Goal: Task Accomplishment & Management: Manage account settings

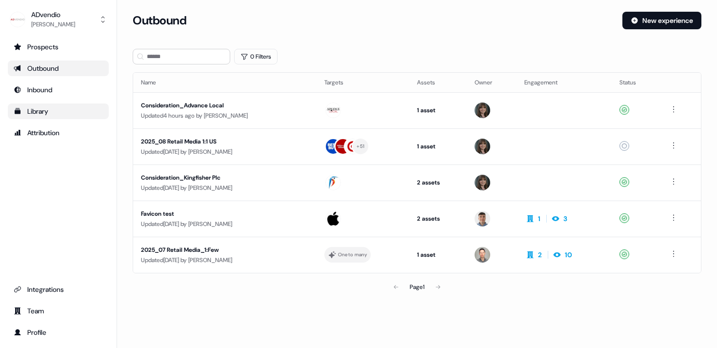
click at [29, 114] on div "Library" at bounding box center [58, 111] width 89 height 10
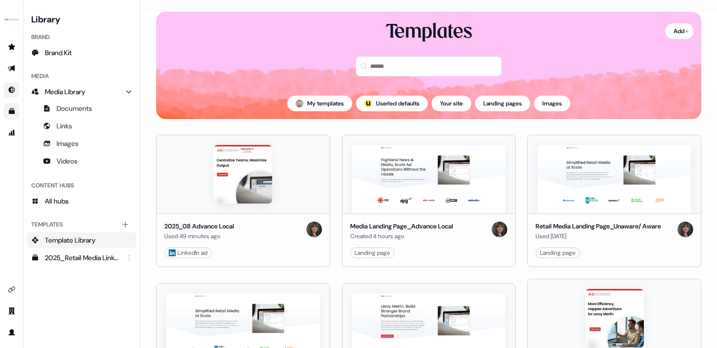
click at [11, 88] on icon "Go to Inbound" at bounding box center [12, 90] width 8 height 8
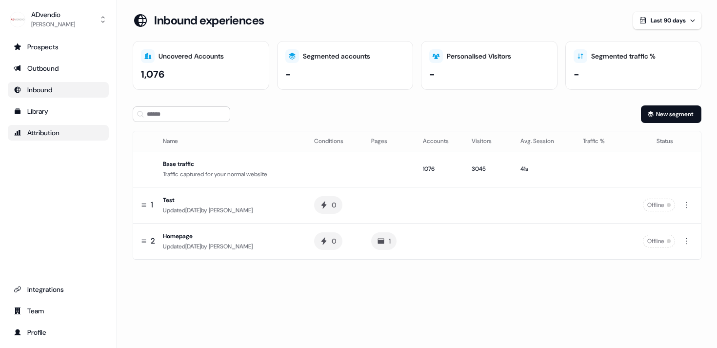
click at [36, 129] on div "Attribution" at bounding box center [58, 133] width 89 height 10
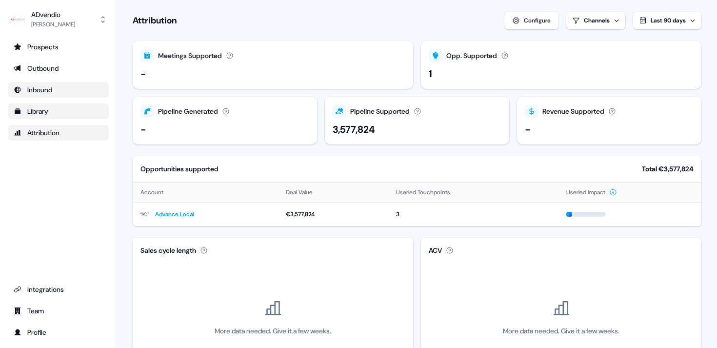
click at [38, 113] on div "Library" at bounding box center [58, 111] width 89 height 10
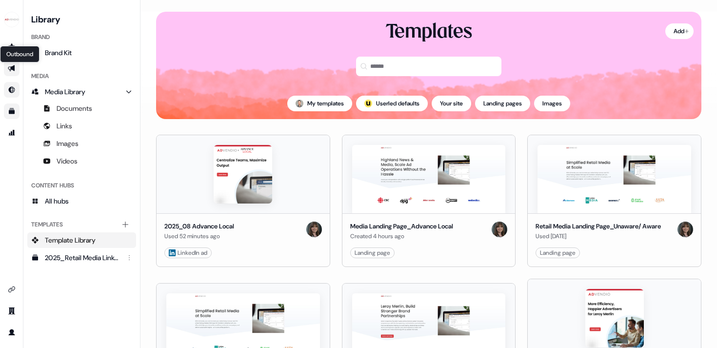
click at [12, 68] on icon "Go to outbound experience" at bounding box center [11, 68] width 7 height 6
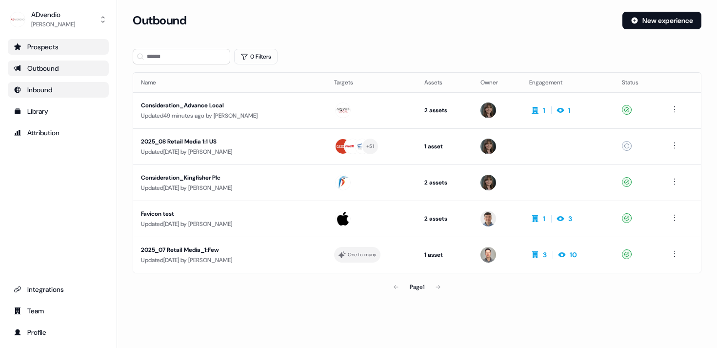
click at [26, 49] on div "Prospects" at bounding box center [58, 47] width 89 height 10
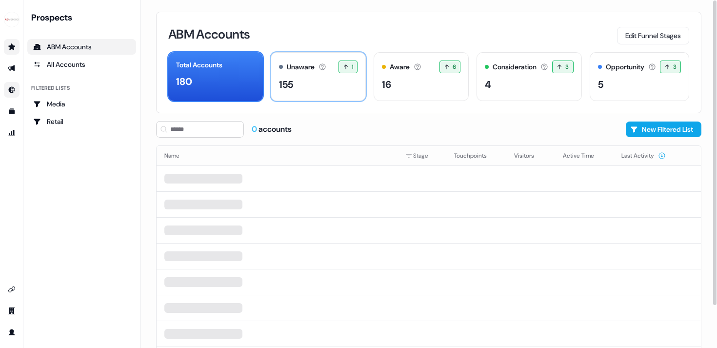
click at [348, 87] on div "155" at bounding box center [318, 84] width 79 height 15
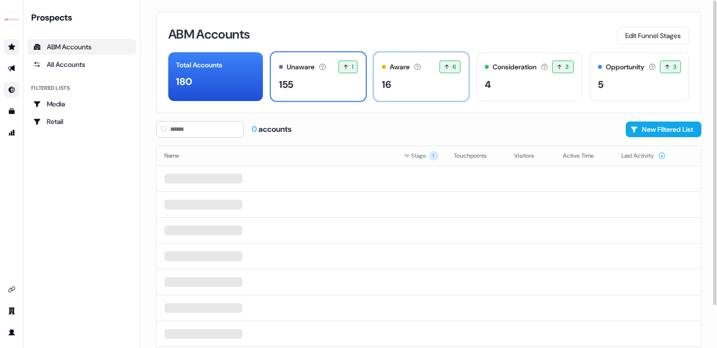
click at [413, 82] on div "16" at bounding box center [421, 84] width 79 height 15
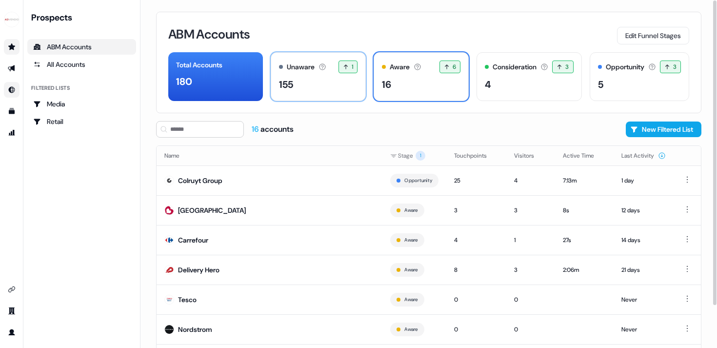
click at [305, 72] on div "Unaware The default stage all accounts start in. 1 1 accounts entered the Unawa…" at bounding box center [318, 66] width 79 height 13
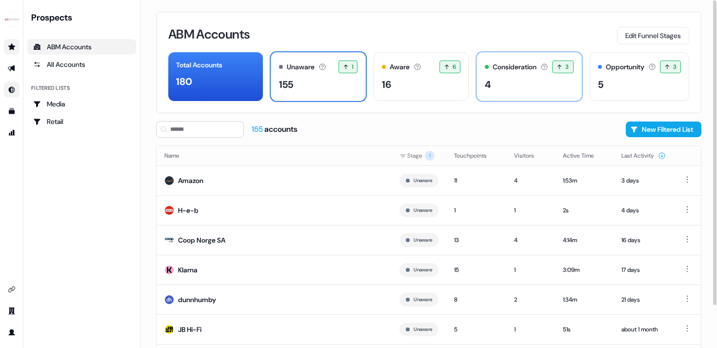
click at [510, 80] on div "4" at bounding box center [529, 84] width 88 height 15
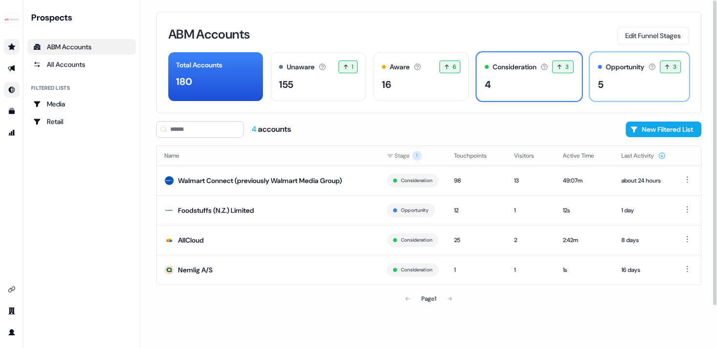
click at [613, 83] on div "5" at bounding box center [639, 84] width 83 height 15
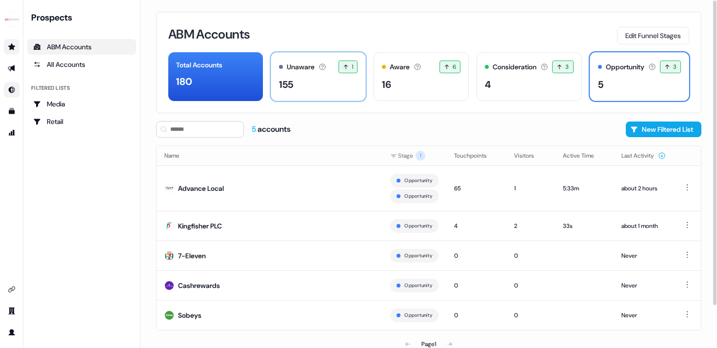
click at [297, 73] on div "Unaware The default stage all accounts start in. 1 1 accounts entered the Unawa…" at bounding box center [318, 76] width 95 height 49
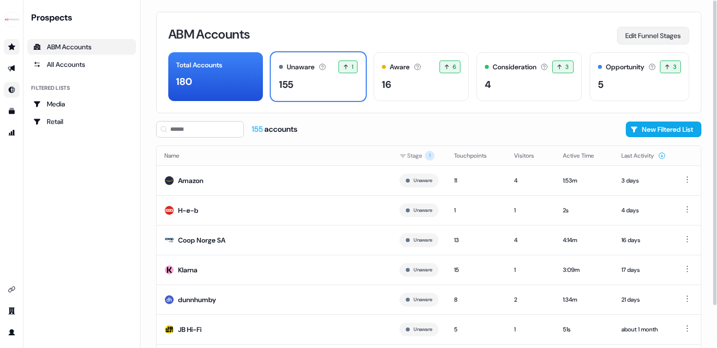
click at [646, 35] on button "Edit Funnel Stages" at bounding box center [653, 36] width 72 height 18
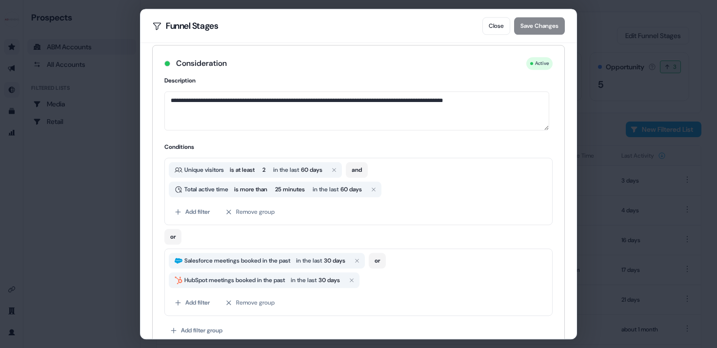
scroll to position [456, 0]
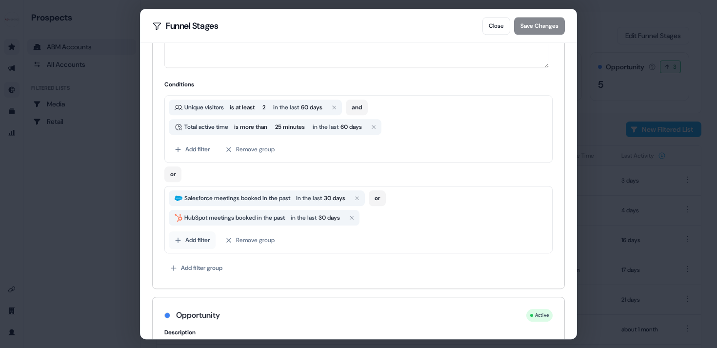
click at [192, 241] on button "Add filter" at bounding box center [192, 240] width 47 height 18
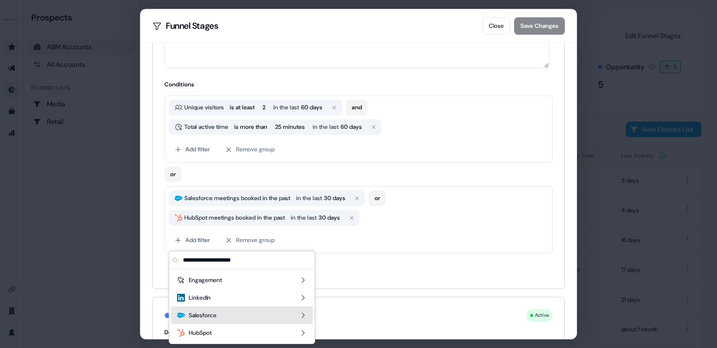
click at [298, 316] on div "Salesforce" at bounding box center [241, 315] width 141 height 18
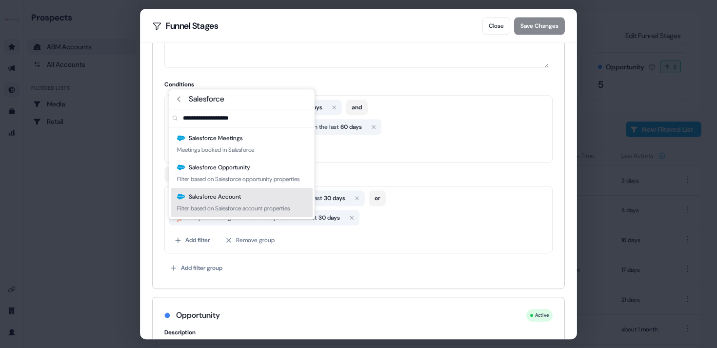
click at [239, 201] on div "Salesforce Account" at bounding box center [209, 197] width 64 height 10
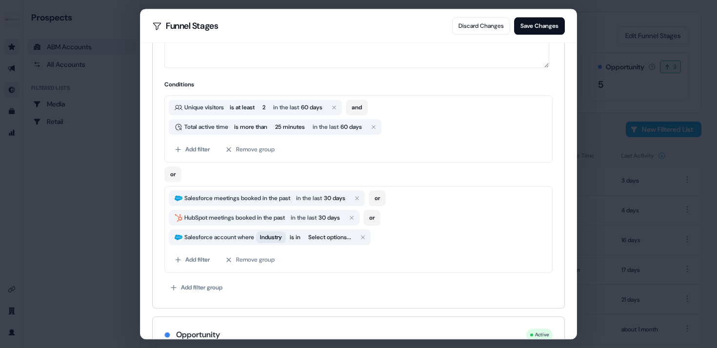
click at [282, 239] on span "Industry" at bounding box center [271, 237] width 22 height 10
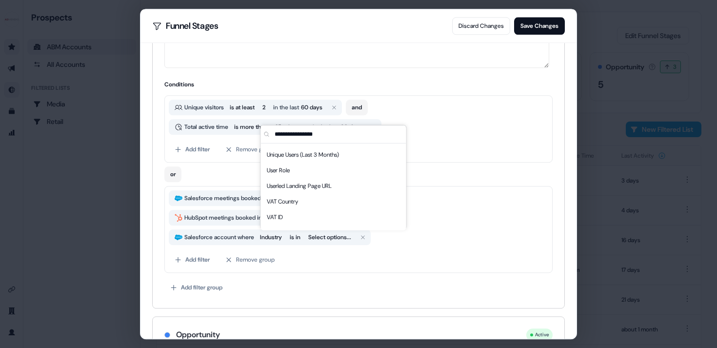
scroll to position [4397, 0]
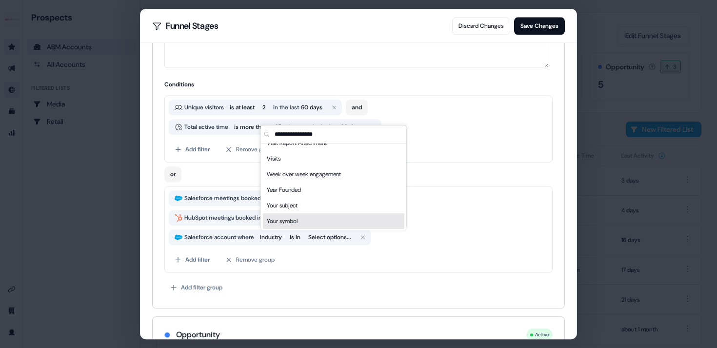
click at [298, 255] on div "Add filter Remove group" at bounding box center [358, 260] width 379 height 18
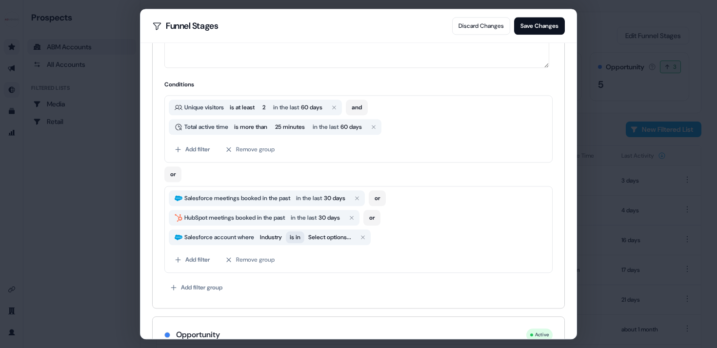
click at [300, 239] on div "**********" at bounding box center [358, 174] width 717 height 348
click at [333, 243] on div "Salesforce account where Industry is in Select options..." at bounding box center [270, 237] width 202 height 16
click at [333, 237] on button "Select options..." at bounding box center [329, 237] width 51 height 12
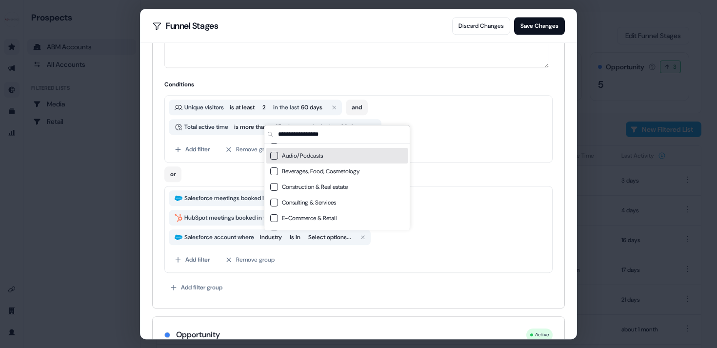
scroll to position [0, 0]
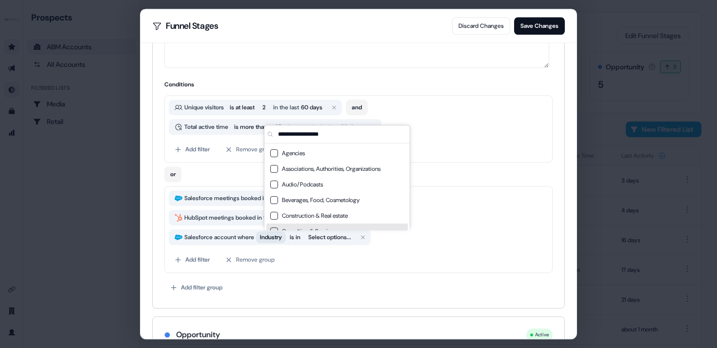
click at [275, 237] on span "Industry" at bounding box center [271, 237] width 22 height 10
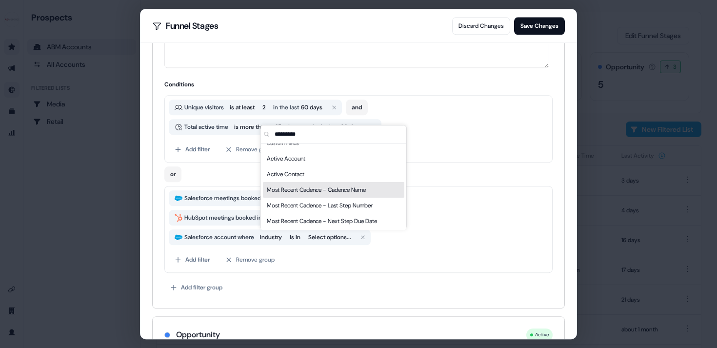
scroll to position [7, 0]
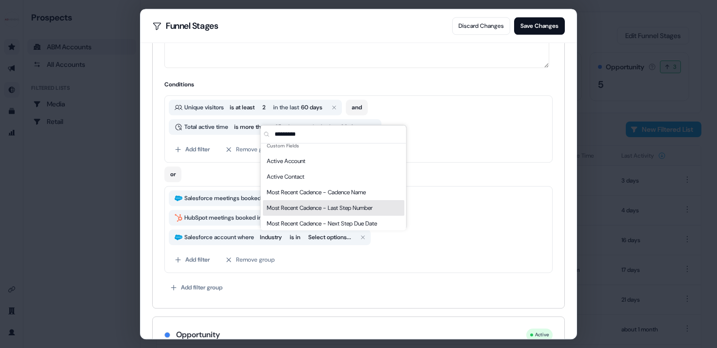
type input "*********"
click at [291, 209] on span "Most Recent Cadence - Last Step Number" at bounding box center [320, 208] width 106 height 10
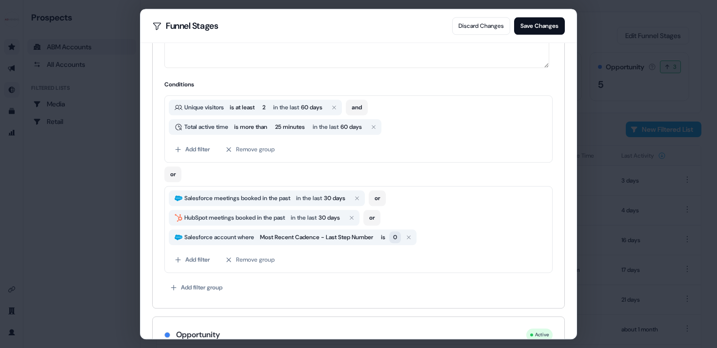
click at [397, 238] on span "0" at bounding box center [395, 237] width 4 height 10
type input "*"
click at [411, 237] on icon "button" at bounding box center [408, 237] width 6 height 6
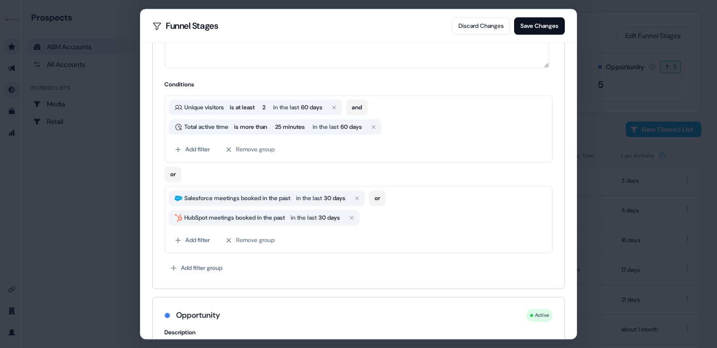
click at [425, 28] on div "Funnel Stages Discard Changes Save Changes" at bounding box center [358, 26] width 413 height 18
click at [462, 28] on button "Discard Changes" at bounding box center [481, 26] width 58 height 18
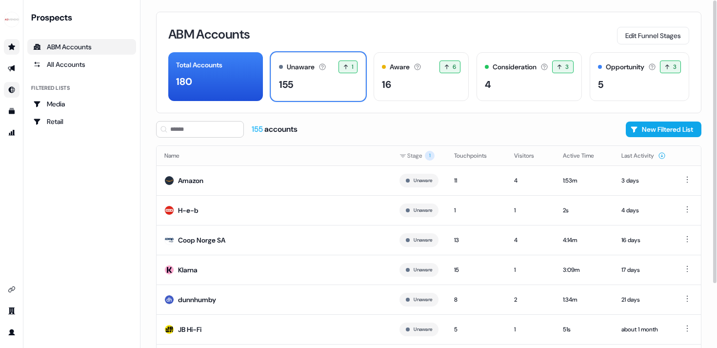
click at [340, 26] on div "ABM Accounts Edit Funnel Stages" at bounding box center [428, 34] width 521 height 20
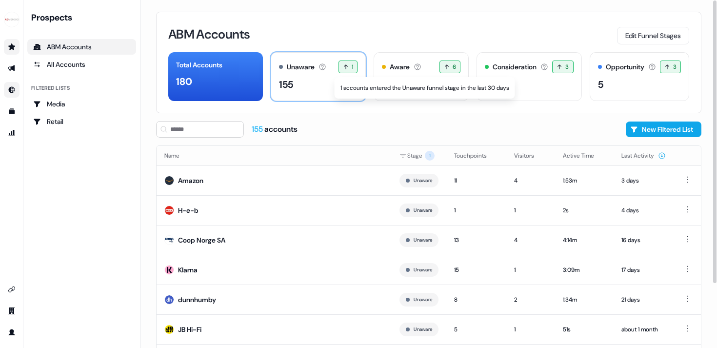
click at [345, 65] on span "1" at bounding box center [347, 66] width 19 height 13
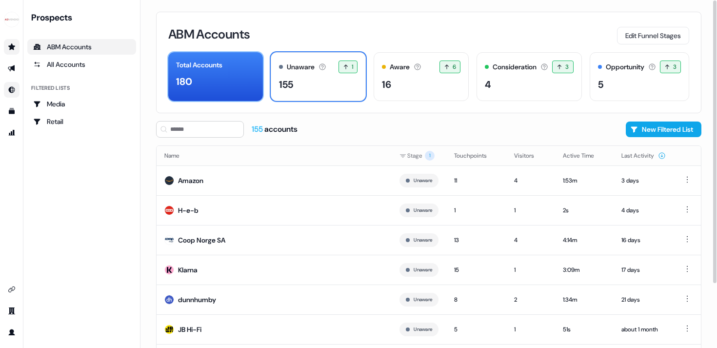
click at [196, 74] on div "180" at bounding box center [215, 81] width 79 height 15
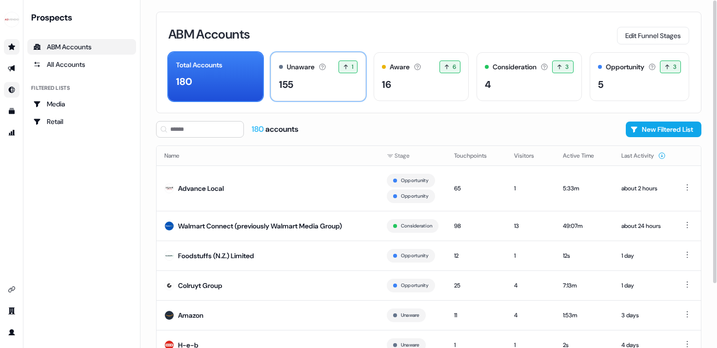
click at [320, 72] on div "Unaware The default stage all accounts start in. 1 1 accounts entered the Unawa…" at bounding box center [318, 66] width 79 height 13
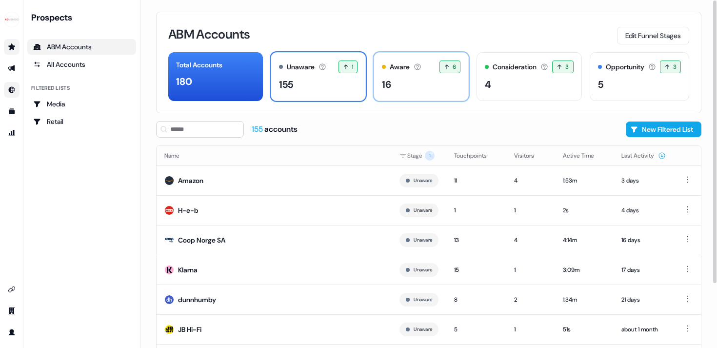
click at [430, 72] on div "Aware Accounts with 5+ minutes of usage or significant LinkedIn ad engagement! …" at bounding box center [421, 66] width 79 height 13
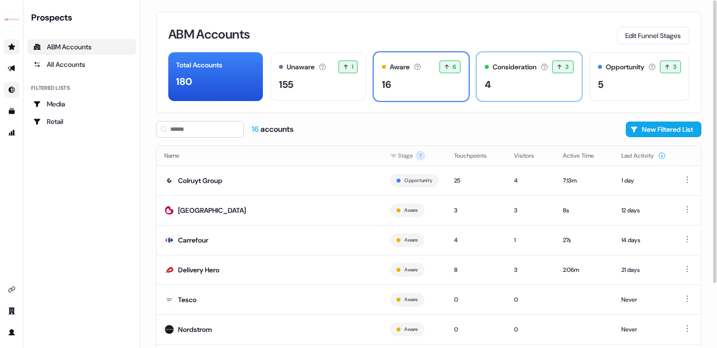
click at [520, 70] on div "Consideration" at bounding box center [515, 67] width 44 height 10
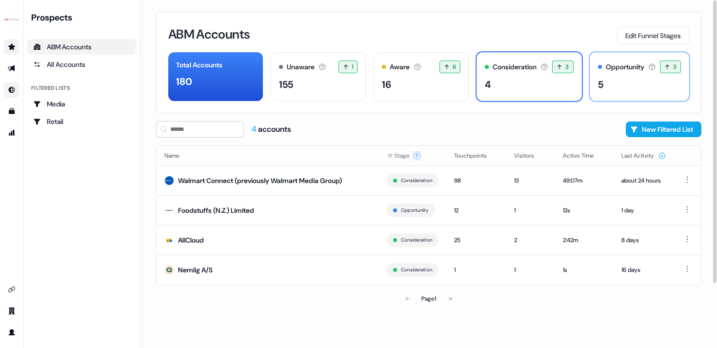
click at [620, 96] on div "Opportunity Accounts that have an opportunity which hasn't closed yet. 3 3 acco…" at bounding box center [639, 76] width 99 height 49
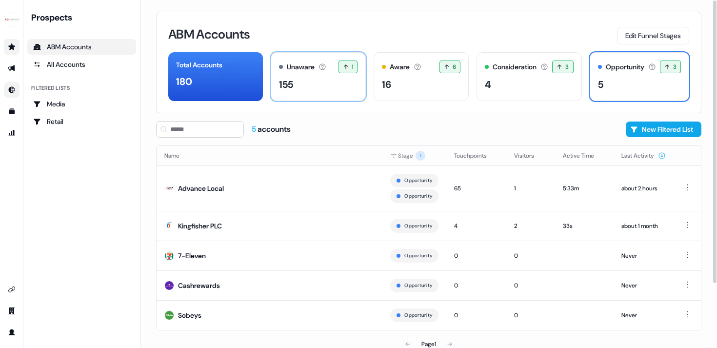
click at [313, 74] on div "Unaware The default stage all accounts start in. 1 1 accounts entered the Unawa…" at bounding box center [318, 76] width 95 height 49
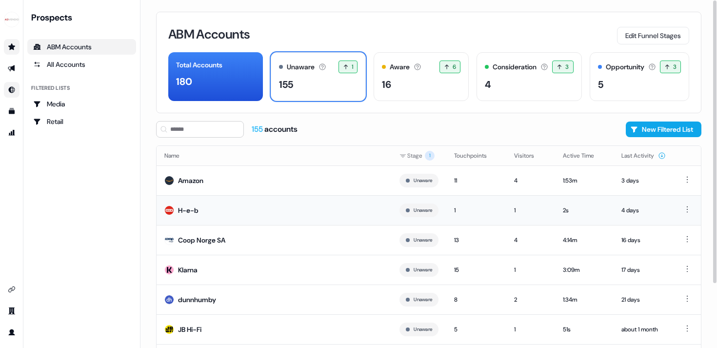
scroll to position [79, 0]
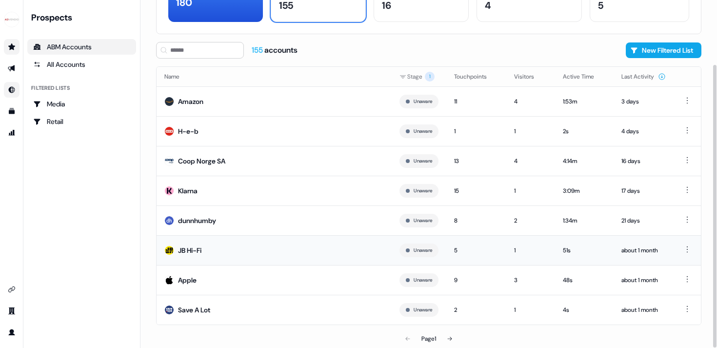
click at [212, 249] on td "JB Hi-Fi" at bounding box center [274, 250] width 235 height 30
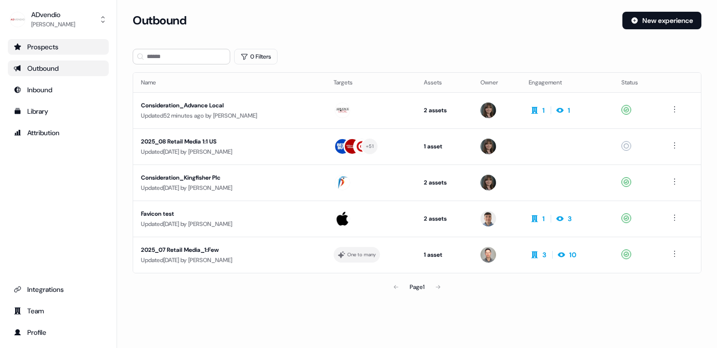
click at [44, 45] on div "Prospects" at bounding box center [58, 47] width 89 height 10
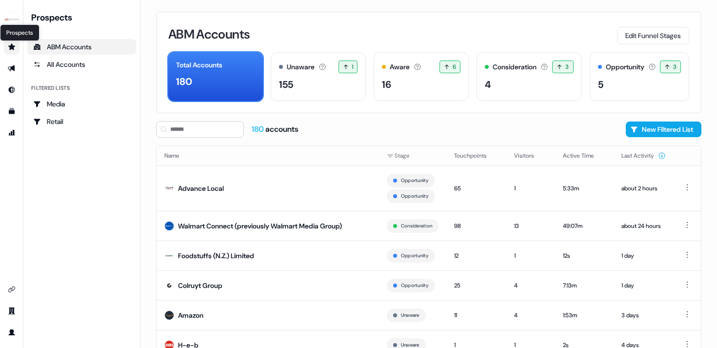
click at [8, 45] on icon "Go to prospects" at bounding box center [12, 47] width 8 height 8
click at [12, 43] on icon "Go to prospects" at bounding box center [12, 47] width 8 height 8
click at [11, 67] on icon "Go to outbound experience" at bounding box center [11, 68] width 7 height 6
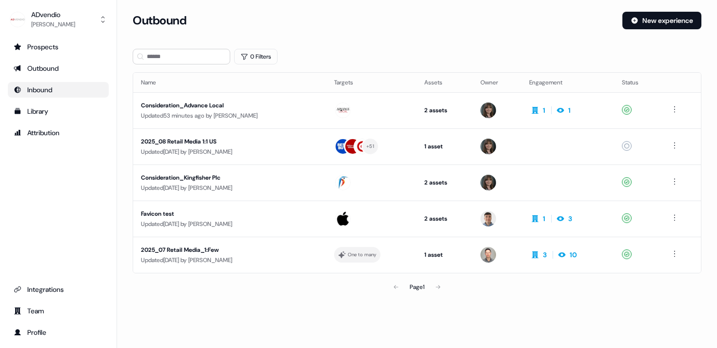
click at [33, 88] on div "Inbound" at bounding box center [58, 90] width 89 height 10
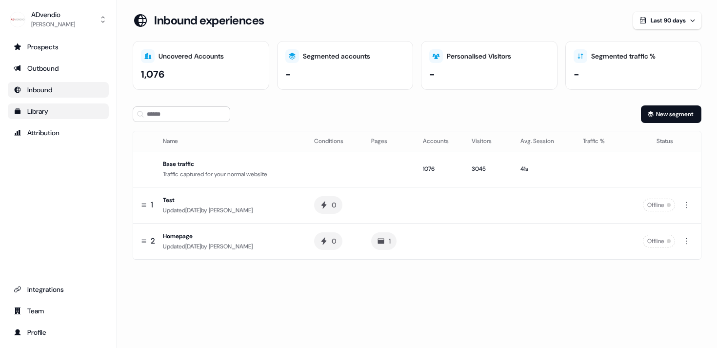
click at [51, 109] on div "Library" at bounding box center [58, 111] width 89 height 10
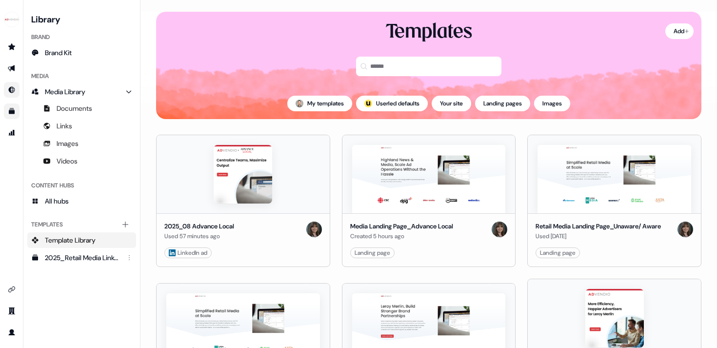
click at [9, 84] on link "Go to Inbound" at bounding box center [12, 90] width 16 height 16
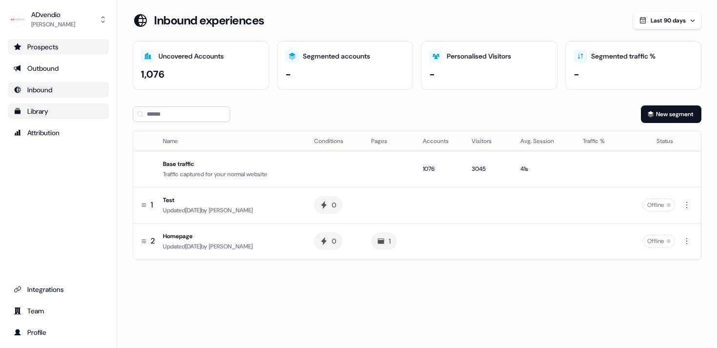
click at [36, 42] on div "Prospects" at bounding box center [58, 47] width 89 height 10
